Goal: Check status: Check status

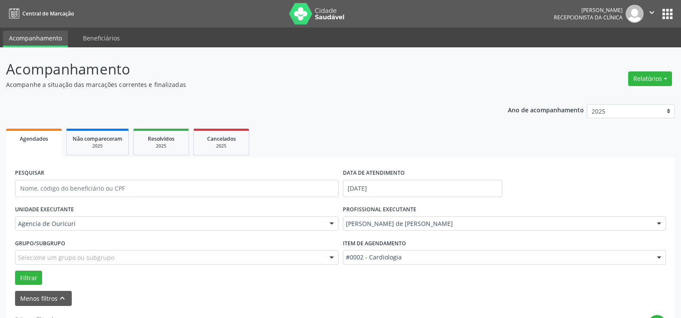
scroll to position [129, 0]
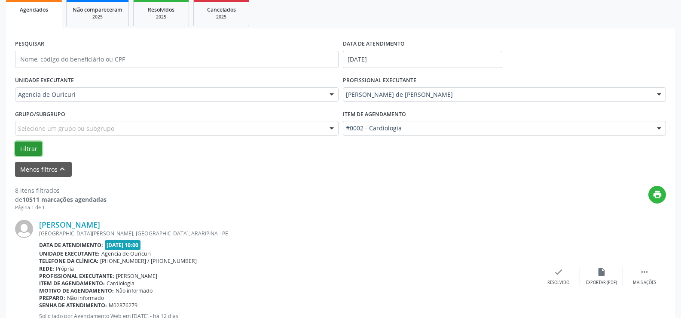
click at [31, 144] on button "Filtrar" at bounding box center [28, 148] width 27 height 15
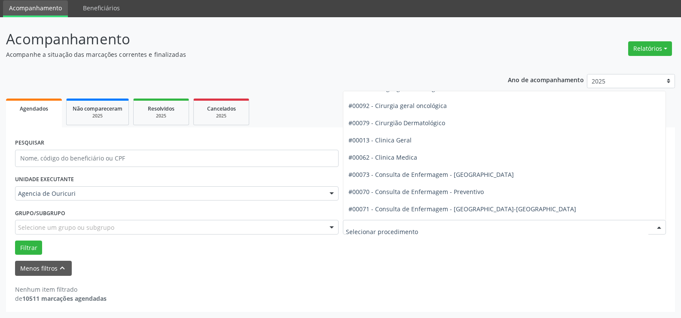
scroll to position [258, 0]
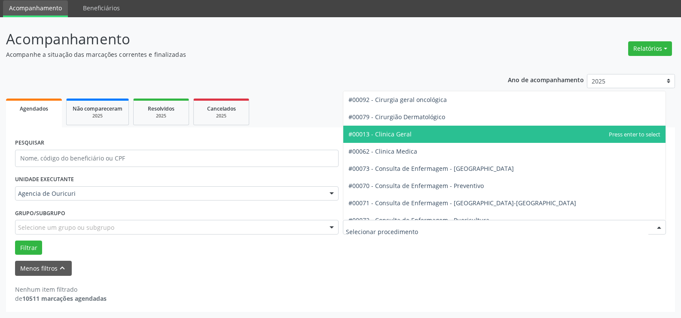
click at [408, 135] on span "#00013 - Clinica Geral" at bounding box center [379, 134] width 63 height 8
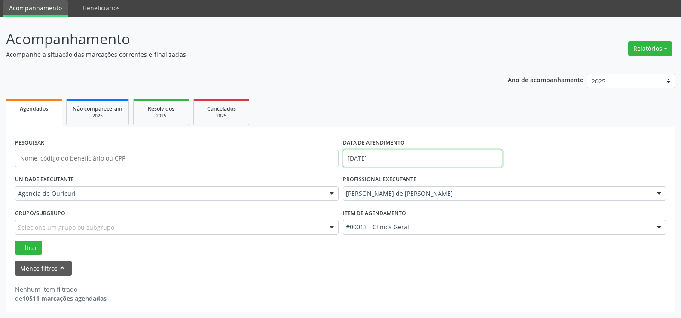
click at [405, 159] on input "[DATE]" at bounding box center [422, 158] width 159 height 17
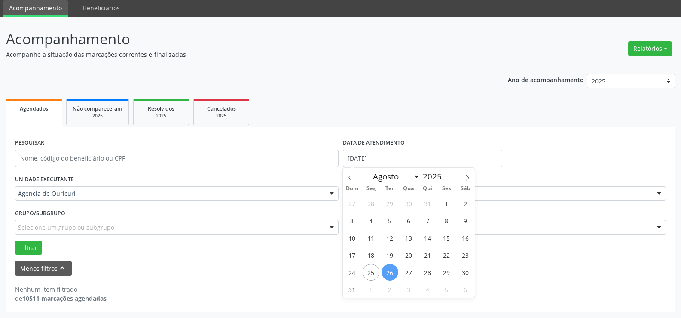
click at [397, 271] on span "26" at bounding box center [390, 271] width 17 height 17
type input "[DATE]"
click at [397, 271] on span "26" at bounding box center [390, 271] width 17 height 17
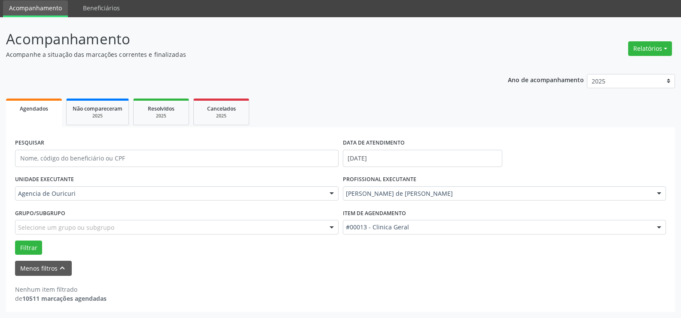
click at [420, 201] on div "PROFISSIONAL EXECUTANTE [PERSON_NAME] de [PERSON_NAME] Todos os profissionais […" at bounding box center [505, 190] width 328 height 34
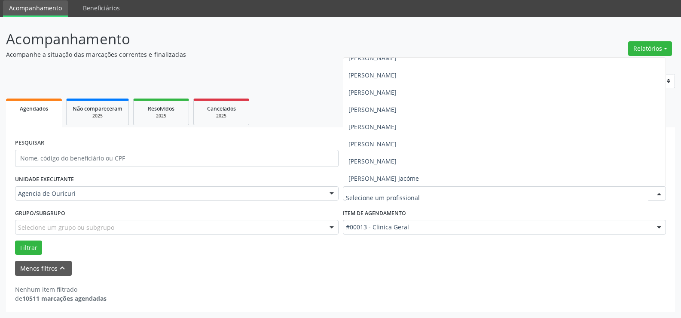
scroll to position [181, 0]
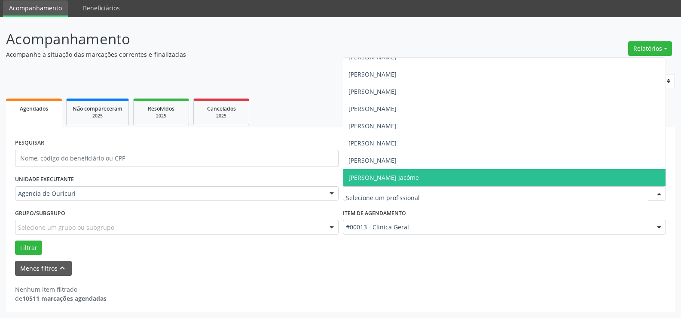
click at [409, 178] on span "[PERSON_NAME] Jacóme" at bounding box center [383, 177] width 70 height 8
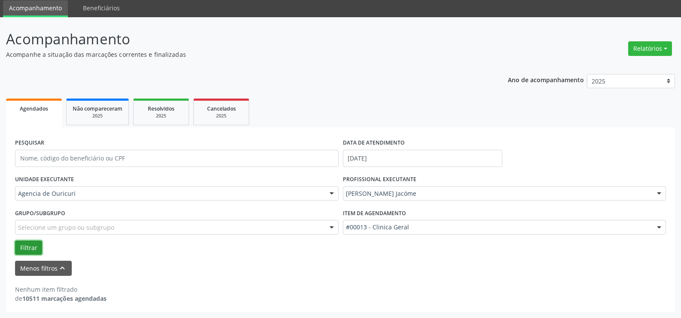
click at [21, 242] on button "Filtrar" at bounding box center [28, 247] width 27 height 15
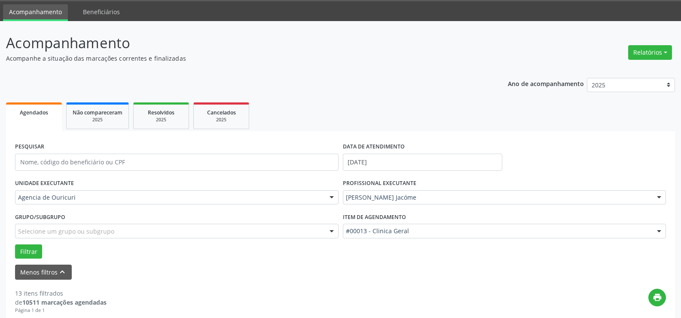
scroll to position [129, 0]
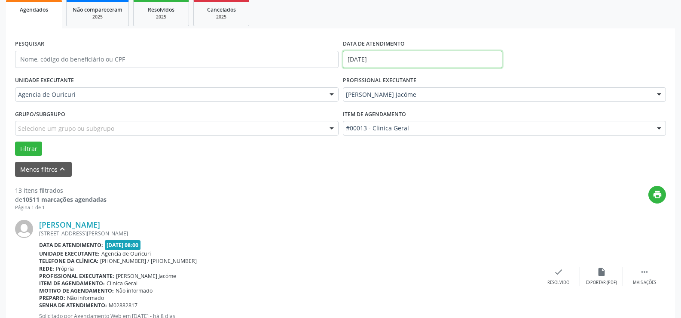
click at [383, 57] on input "[DATE]" at bounding box center [422, 59] width 159 height 17
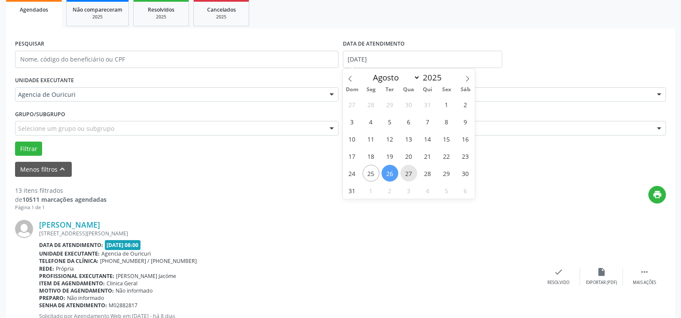
click at [409, 171] on span "27" at bounding box center [408, 173] width 17 height 17
type input "[DATE]"
click at [409, 171] on span "27" at bounding box center [408, 173] width 17 height 17
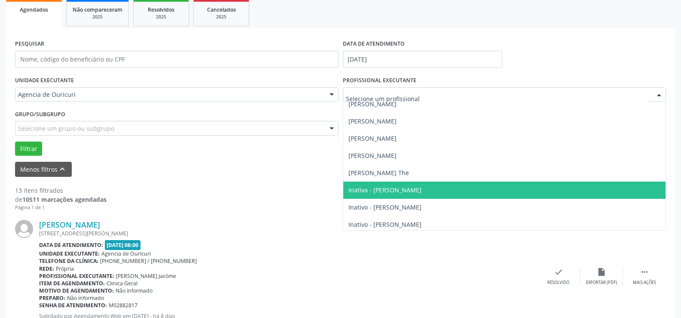
scroll to position [9, 0]
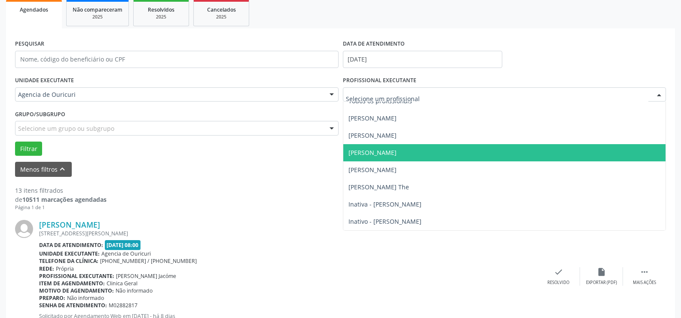
click at [389, 153] on span "[PERSON_NAME]" at bounding box center [372, 152] width 48 height 8
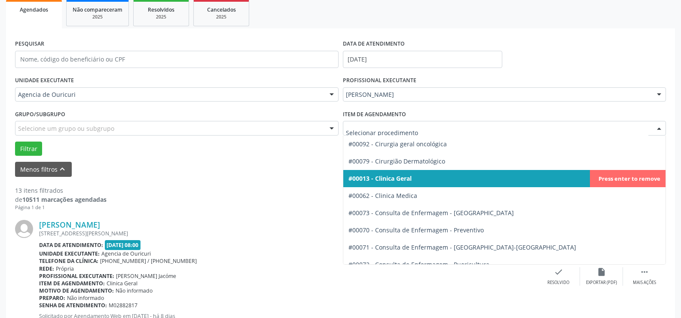
click at [390, 133] on div at bounding box center [505, 128] width 324 height 15
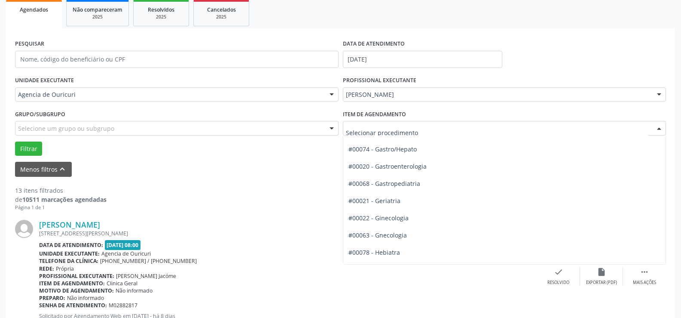
scroll to position [516, 0]
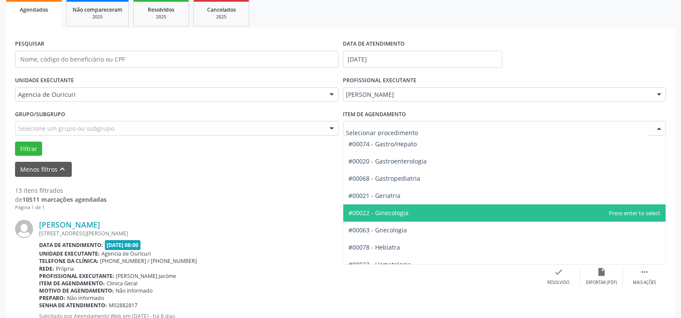
click at [394, 213] on span "#00022 - Ginecologia" at bounding box center [378, 212] width 60 height 8
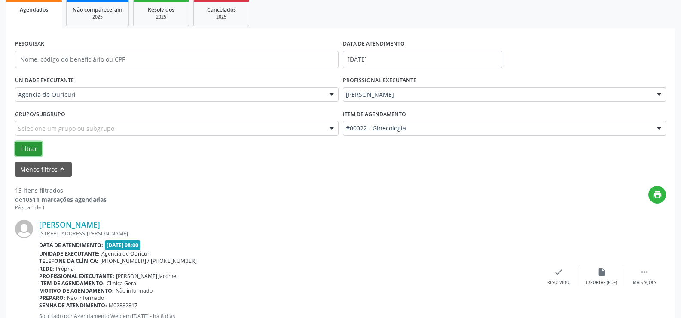
click at [29, 151] on button "Filtrar" at bounding box center [28, 148] width 27 height 15
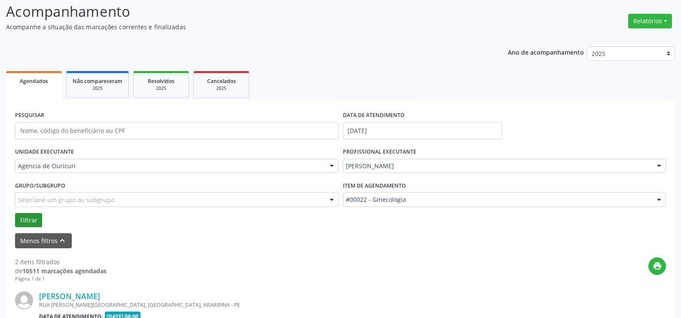
scroll to position [129, 0]
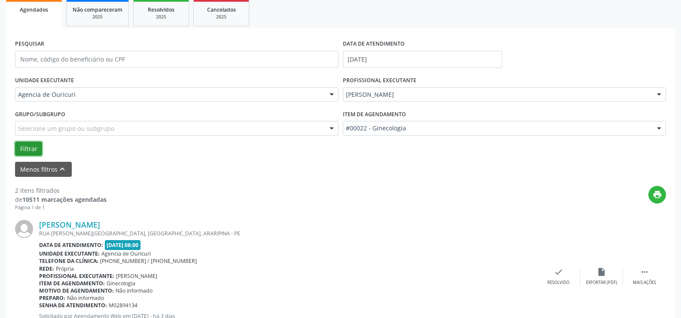
click at [29, 151] on button "Filtrar" at bounding box center [28, 148] width 27 height 15
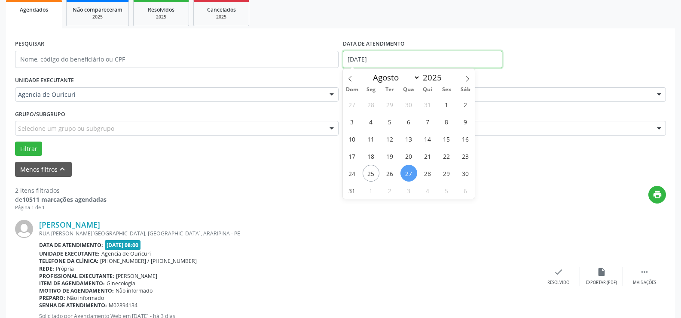
click at [395, 60] on input "[DATE]" at bounding box center [422, 59] width 159 height 17
click at [388, 178] on span "26" at bounding box center [390, 173] width 17 height 17
type input "[DATE]"
click at [388, 178] on span "26" at bounding box center [390, 173] width 17 height 17
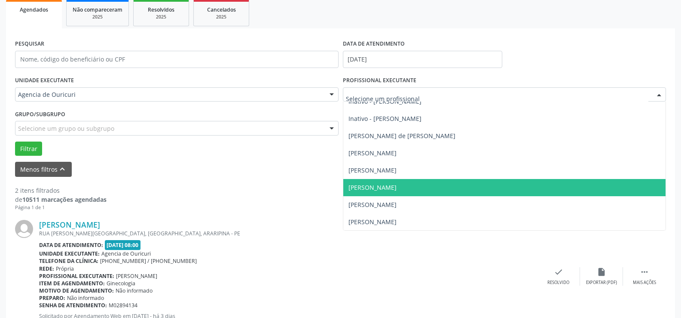
scroll to position [181, 0]
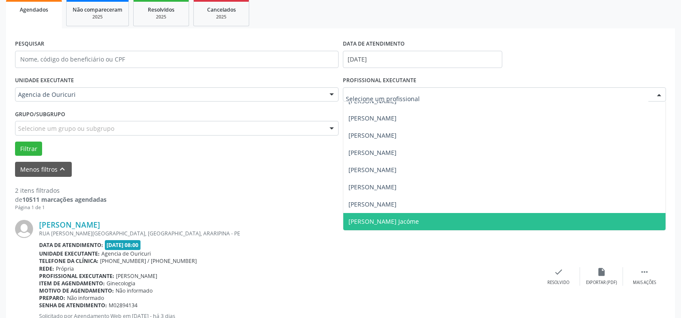
click at [394, 224] on span "[PERSON_NAME] Jacóme" at bounding box center [383, 221] width 70 height 8
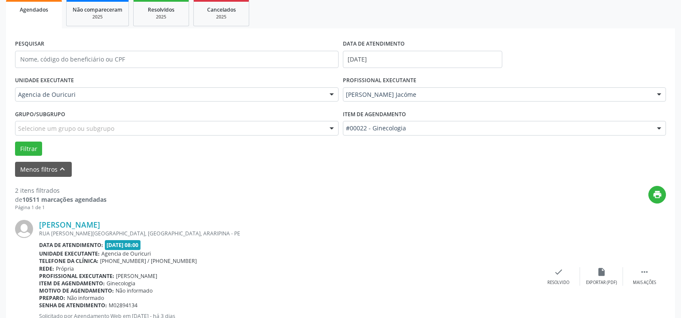
click at [426, 122] on div "#00022 - Ginecologia" at bounding box center [505, 128] width 324 height 15
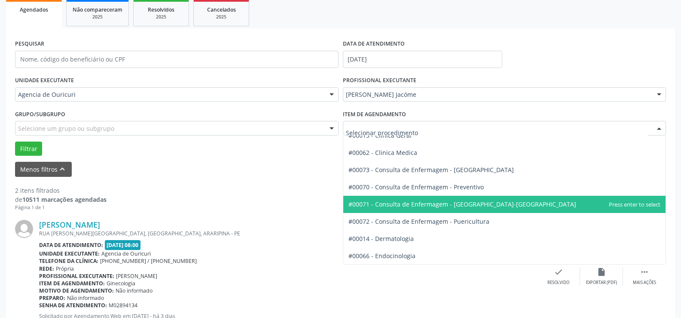
scroll to position [258, 0]
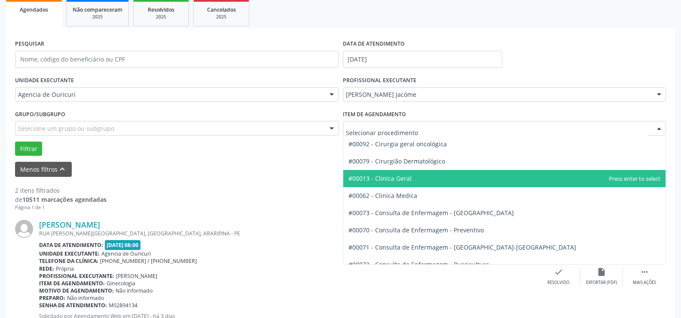
click at [400, 181] on span "#00013 - Clinica Geral" at bounding box center [379, 178] width 63 height 8
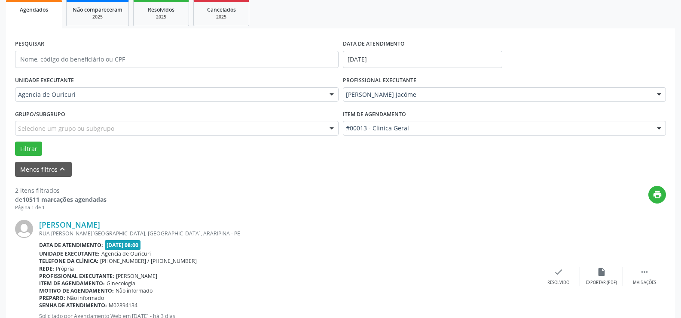
click at [24, 156] on form "PESQUISAR DATA DE ATENDIMENTO [DATE] UNIDADE EXECUTANTE Agencia de Ouricuri Tod…" at bounding box center [340, 106] width 651 height 139
click at [23, 150] on button "Filtrar" at bounding box center [28, 148] width 27 height 15
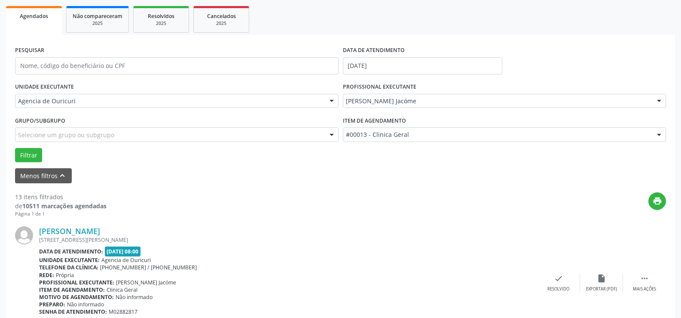
scroll to position [129, 0]
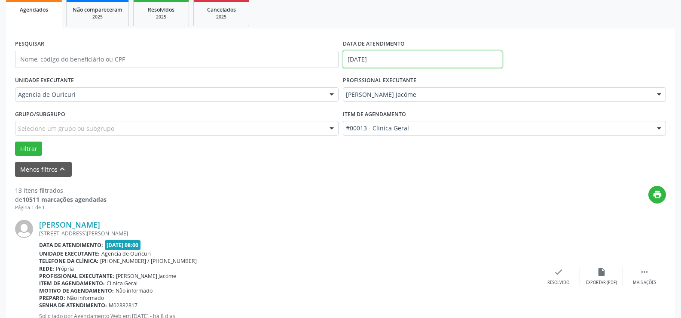
click at [388, 65] on body "Central de Marcação [PERSON_NAME] Recepcionista da clínica  Configurações Sair…" at bounding box center [340, 30] width 681 height 318
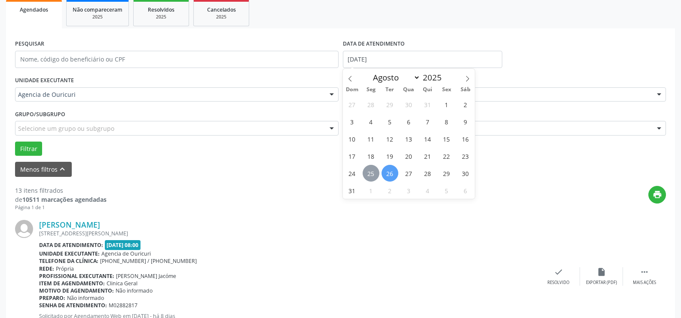
click at [376, 172] on span "25" at bounding box center [371, 173] width 17 height 17
type input "[DATE]"
click at [376, 172] on span "25" at bounding box center [371, 173] width 17 height 17
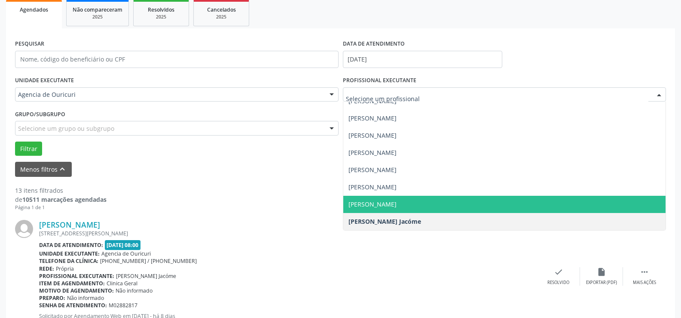
click at [397, 201] on span "[PERSON_NAME]" at bounding box center [372, 204] width 48 height 8
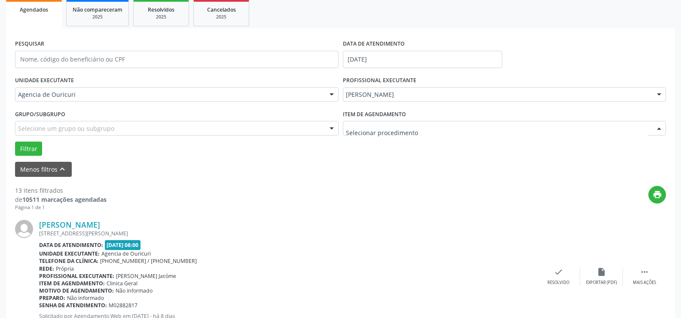
click at [395, 134] on div at bounding box center [505, 128] width 324 height 15
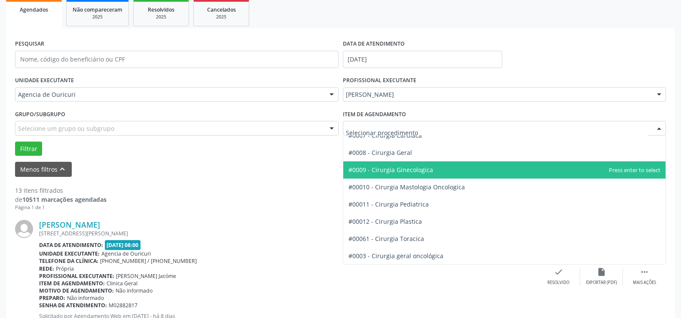
scroll to position [0, 0]
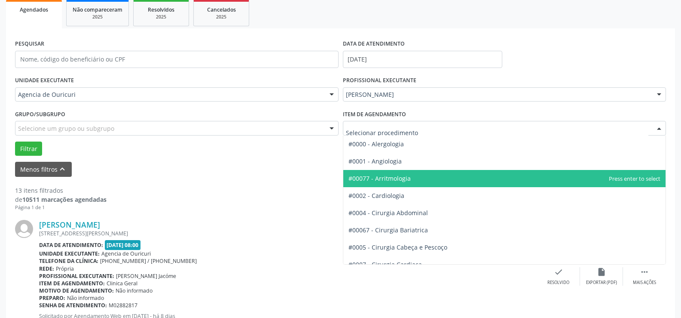
click at [395, 185] on span "#00077 - Arritmologia" at bounding box center [504, 178] width 323 height 17
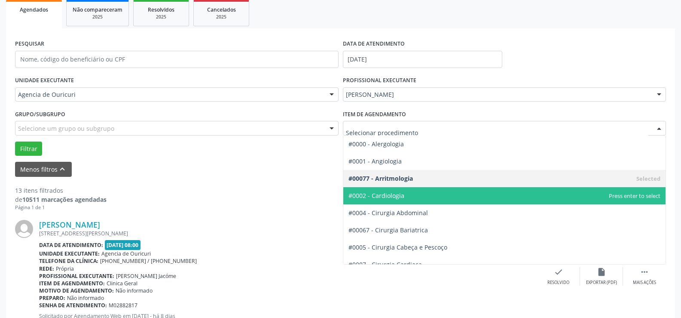
click at [397, 195] on span "#0002 - Cardiologia" at bounding box center [376, 195] width 56 height 8
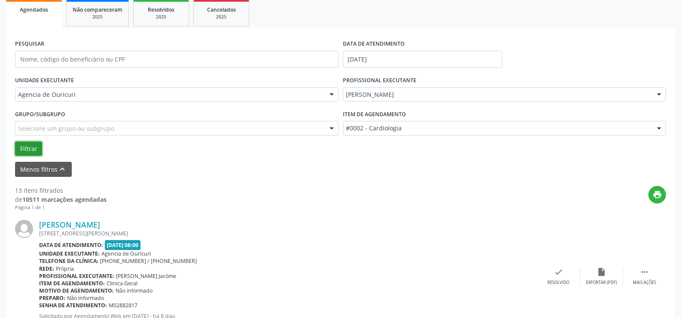
click at [28, 149] on button "Filtrar" at bounding box center [28, 148] width 27 height 15
